Goal: Task Accomplishment & Management: Use online tool/utility

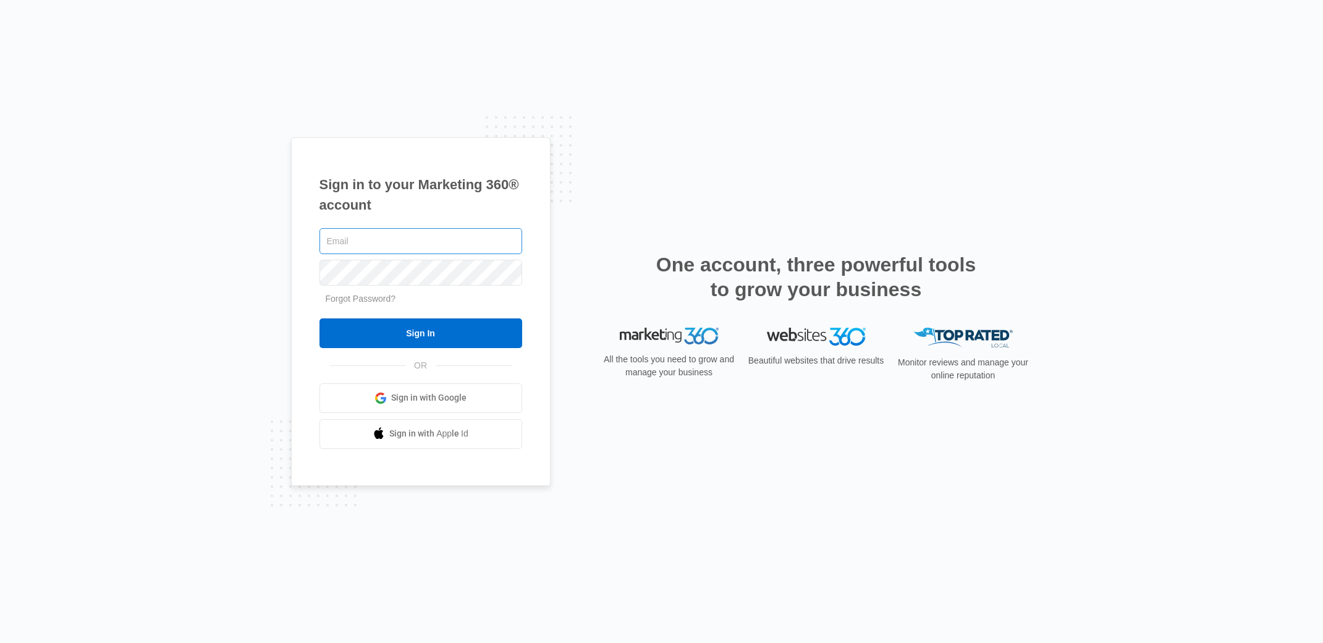
click at [407, 243] on input "text" at bounding box center [420, 241] width 203 height 26
type input "[EMAIL_ADDRESS][DOMAIN_NAME]"
click at [442, 330] on input "Sign In" at bounding box center [420, 333] width 203 height 30
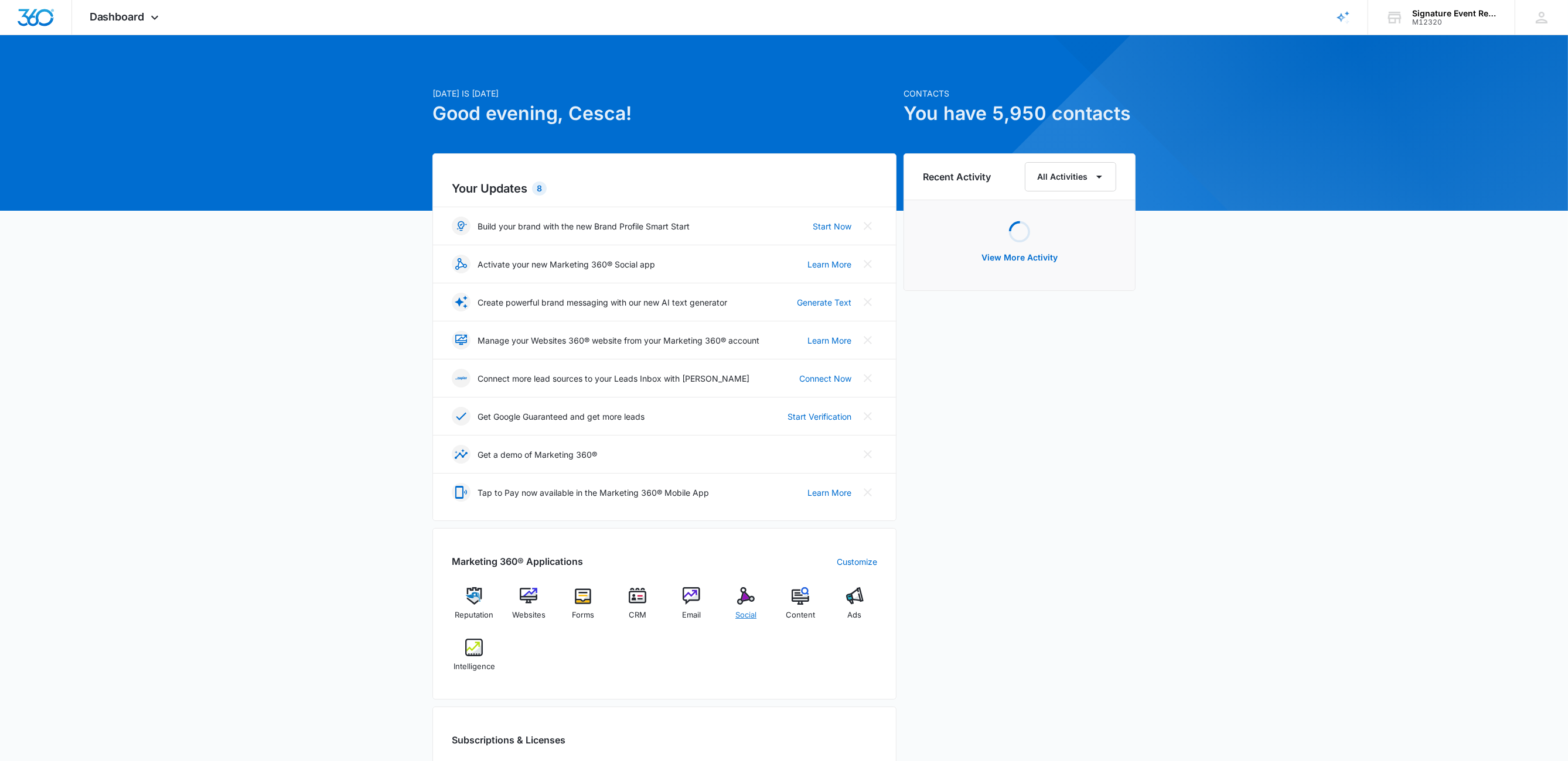
click at [736, 601] on div "Social" at bounding box center [746, 608] width 46 height 42
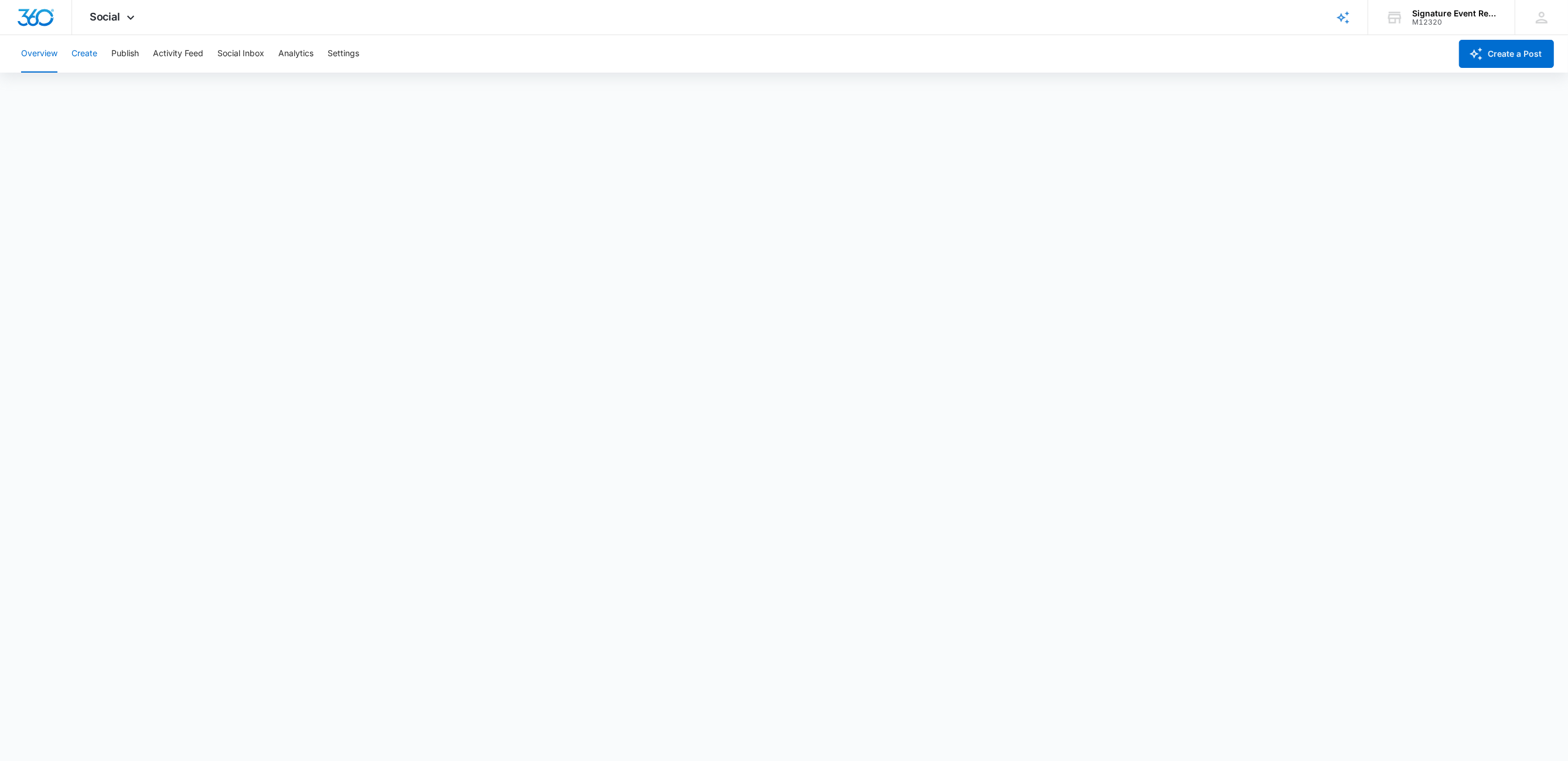
click at [94, 52] on button "Create" at bounding box center [83, 54] width 26 height 38
click at [131, 51] on button "Publish" at bounding box center [124, 54] width 27 height 38
